Goal: Task Accomplishment & Management: Complete application form

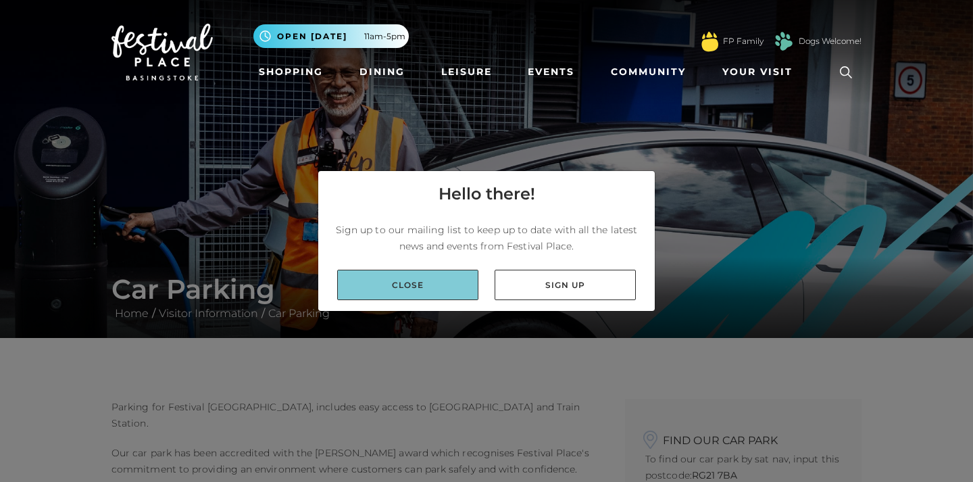
click at [422, 288] on link "Close" at bounding box center [407, 285] width 141 height 30
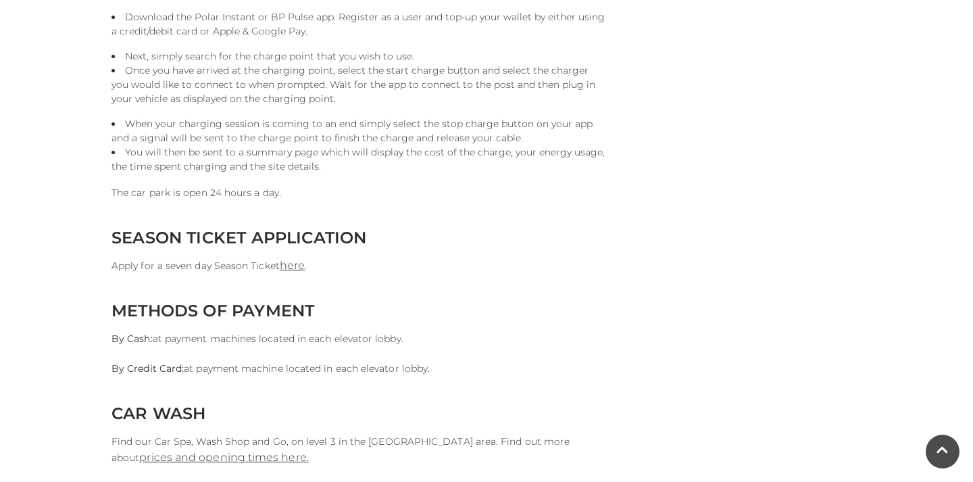
scroll to position [1135, 0]
click at [296, 270] on link "here" at bounding box center [292, 264] width 25 height 13
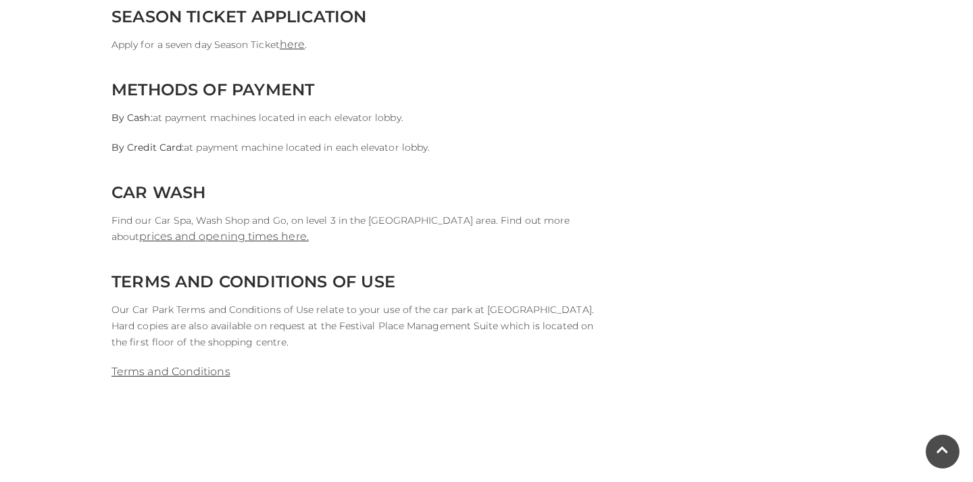
scroll to position [1393, 0]
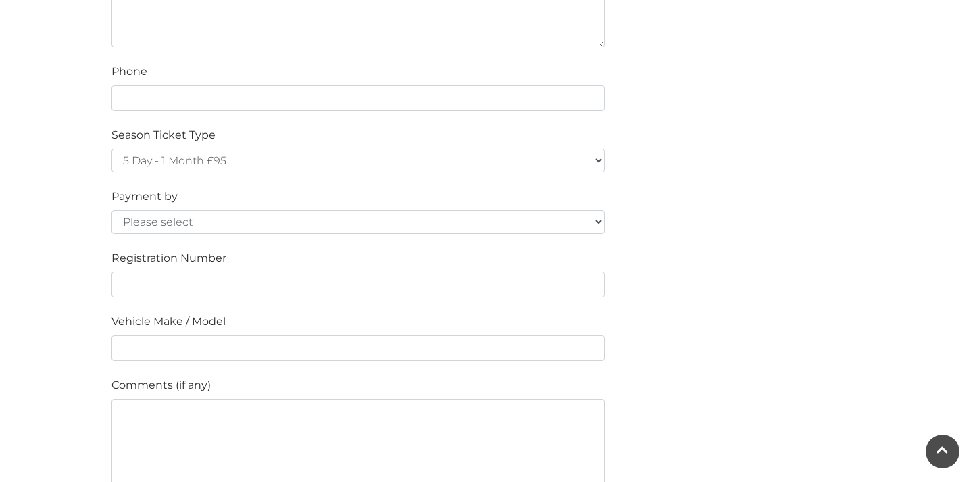
scroll to position [957, 0]
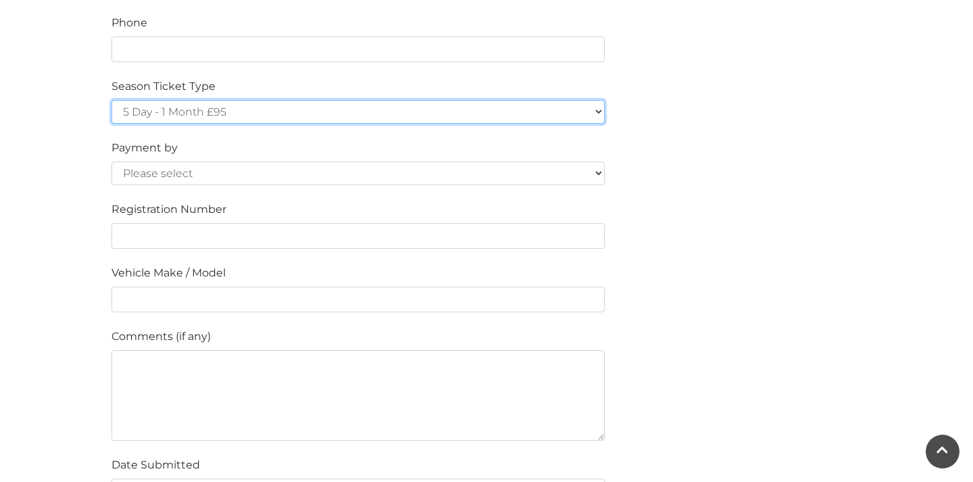
click at [231, 112] on select "5 Day - 1 Month £95 5 Day - 3 Months £270 (£90 a month standing order) 5 Day - …" at bounding box center [357, 112] width 493 height 24
